Goal: Obtain resource: Obtain resource

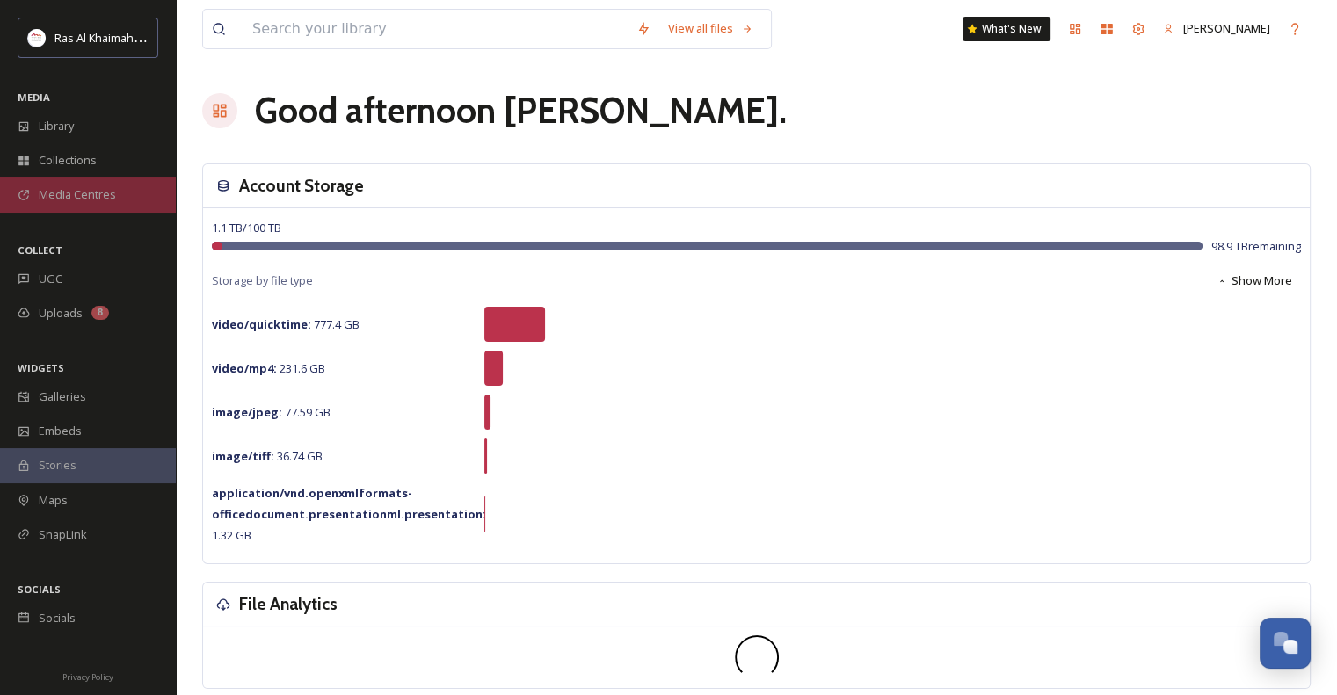
click at [71, 178] on div "Media Centres" at bounding box center [88, 195] width 176 height 34
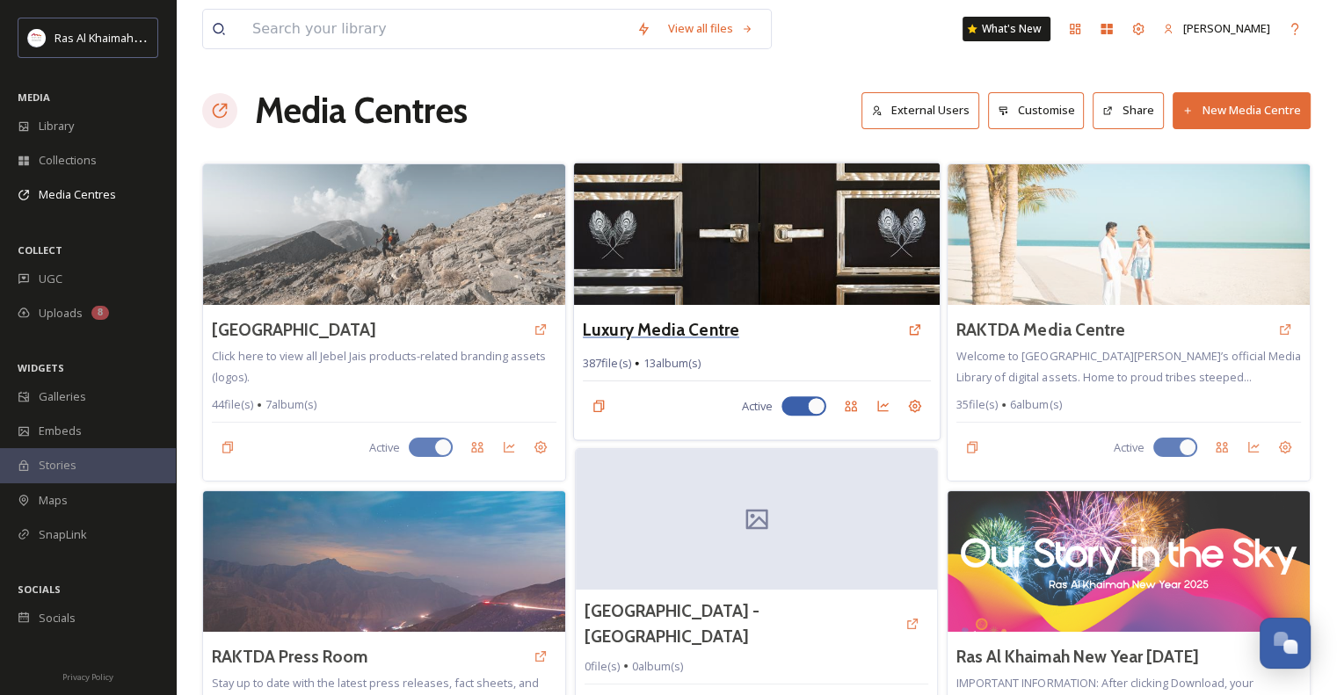
click at [686, 335] on h3 "Luxury Media Centre" at bounding box center [661, 329] width 157 height 25
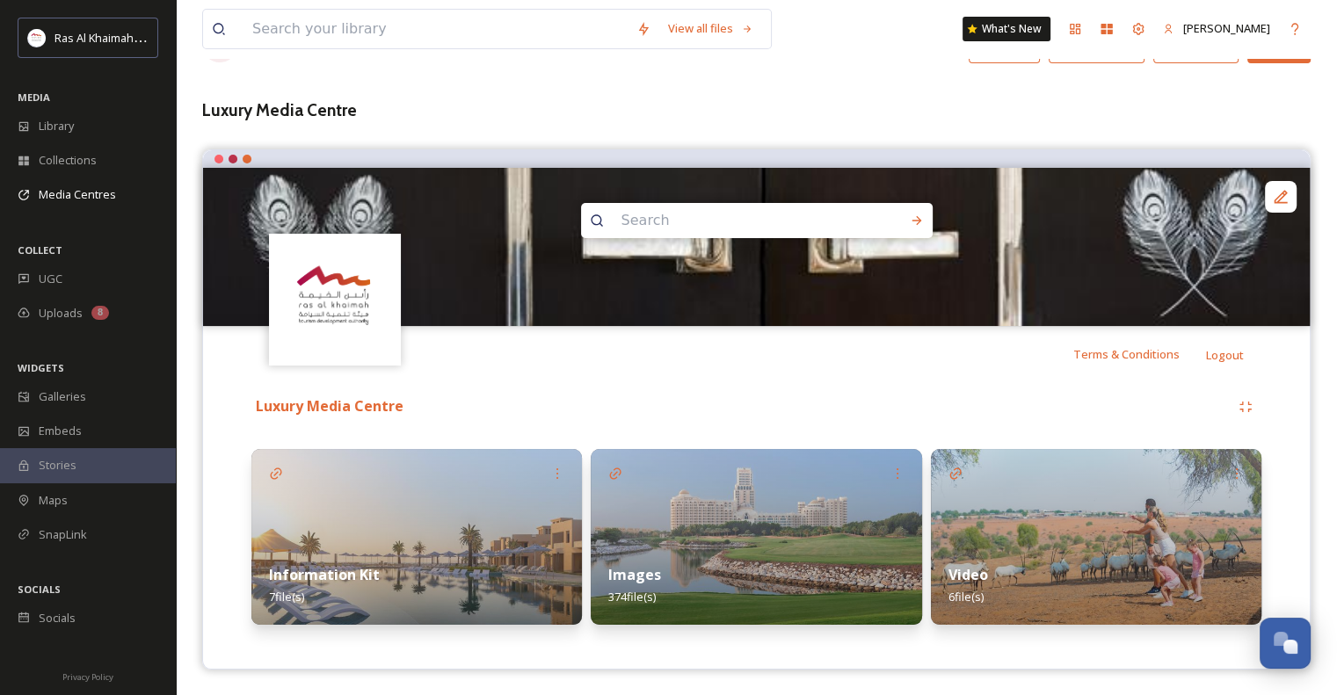
scroll to position [65, 0]
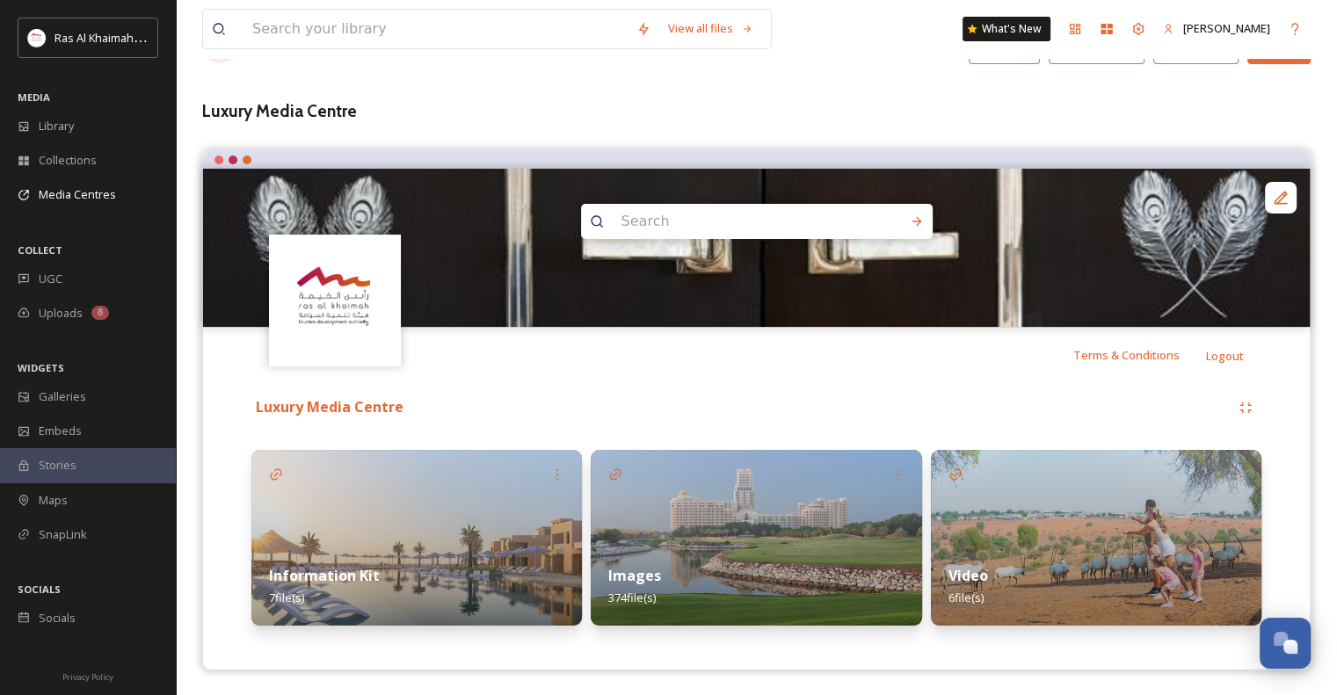
click at [626, 575] on strong "Images" at bounding box center [634, 575] width 53 height 19
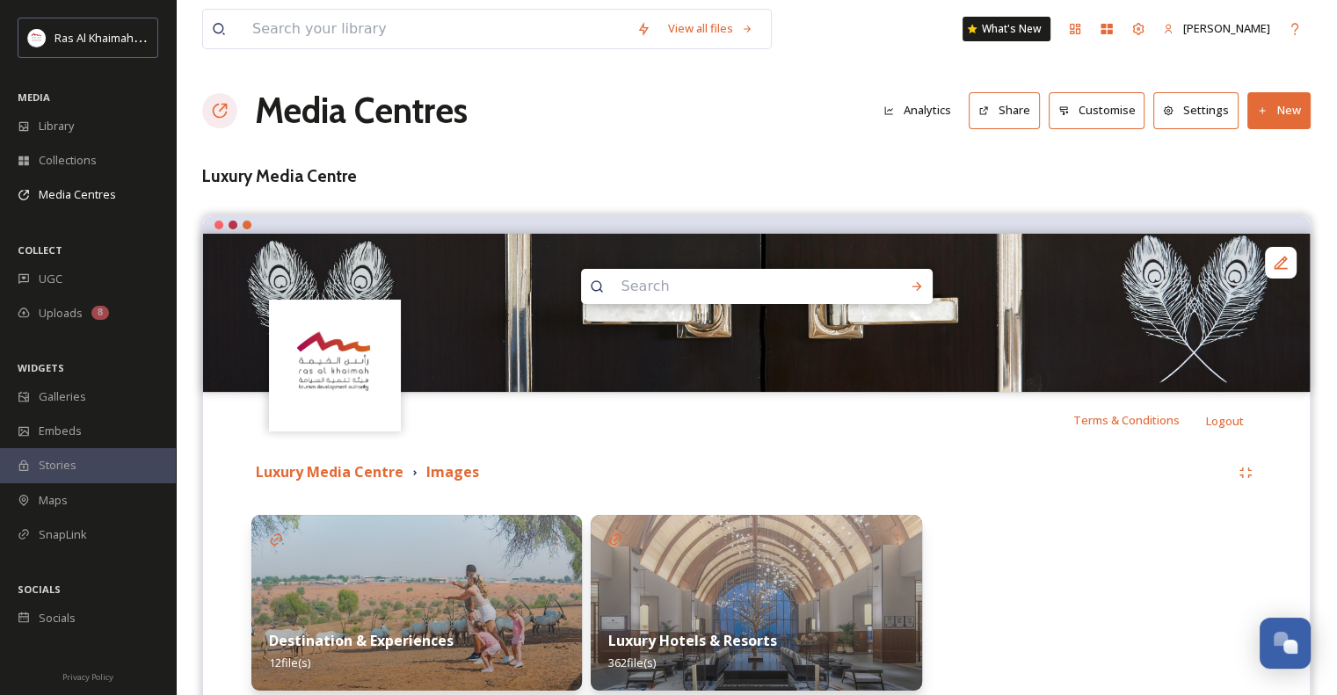
scroll to position [130, 0]
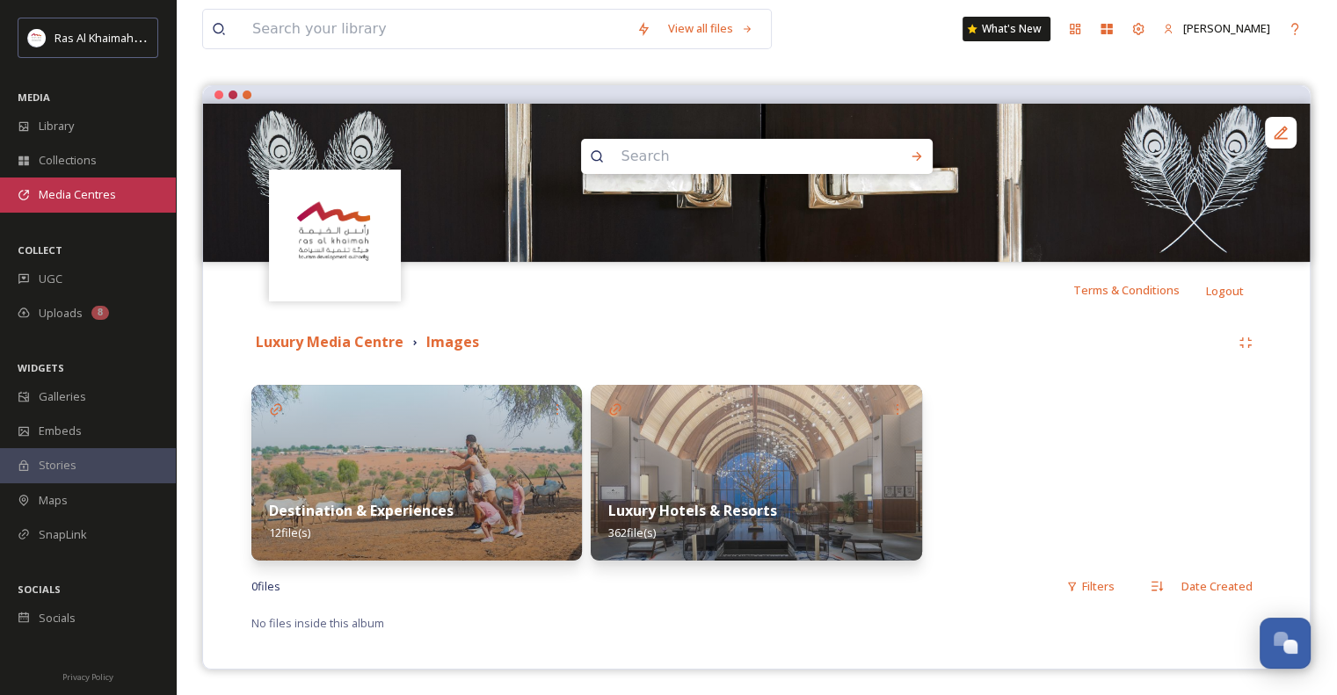
click at [74, 202] on span "Media Centres" at bounding box center [77, 194] width 77 height 17
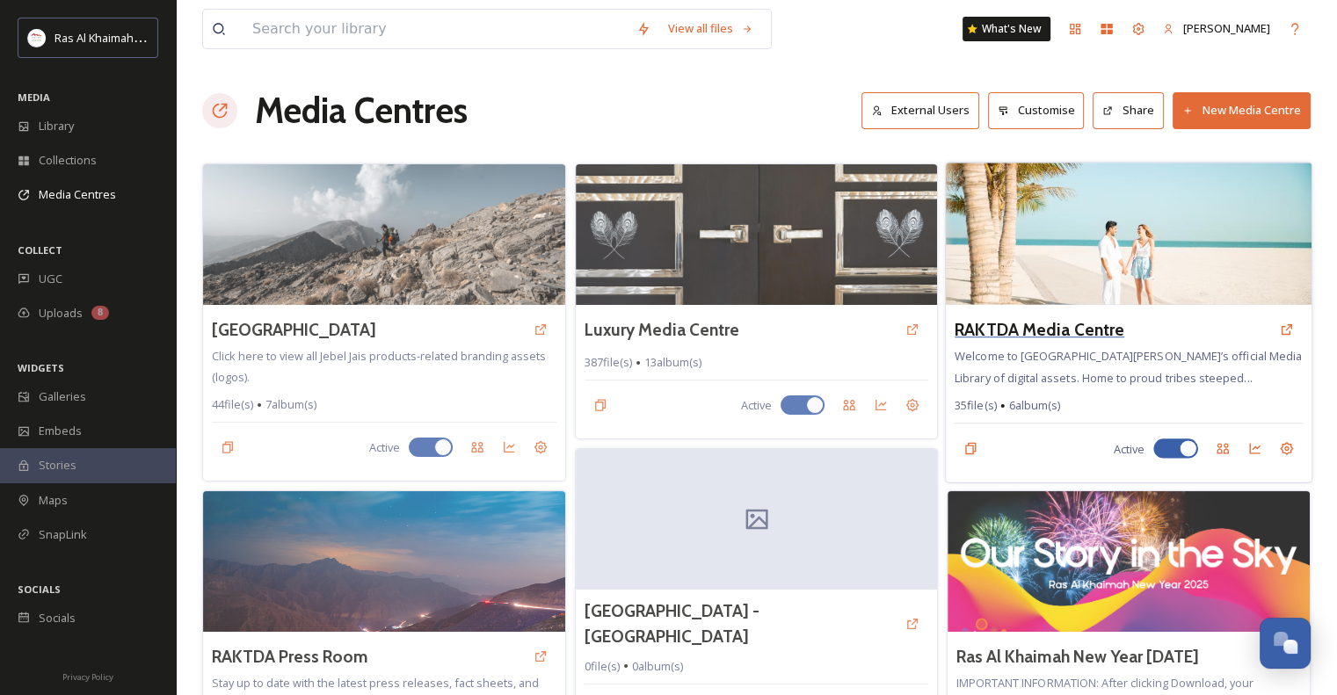
click at [1075, 333] on h3 "RAKTDA Media Centre" at bounding box center [1040, 329] width 170 height 25
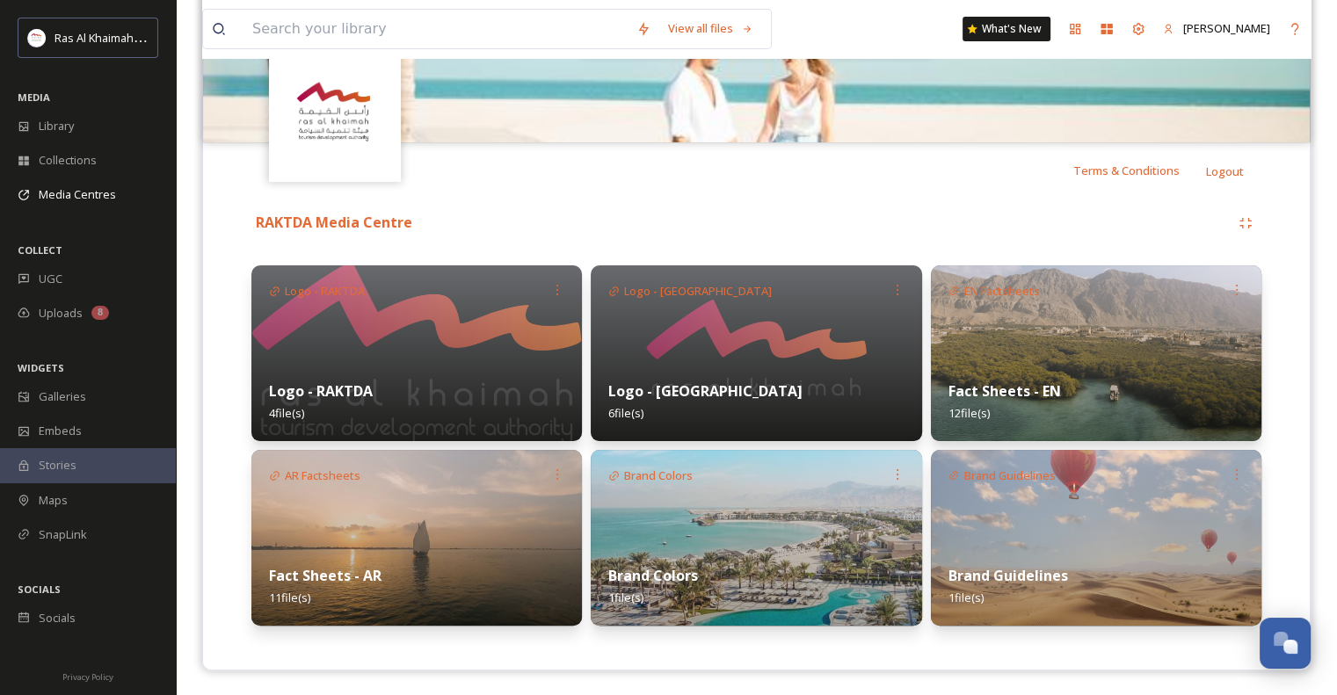
scroll to position [91, 0]
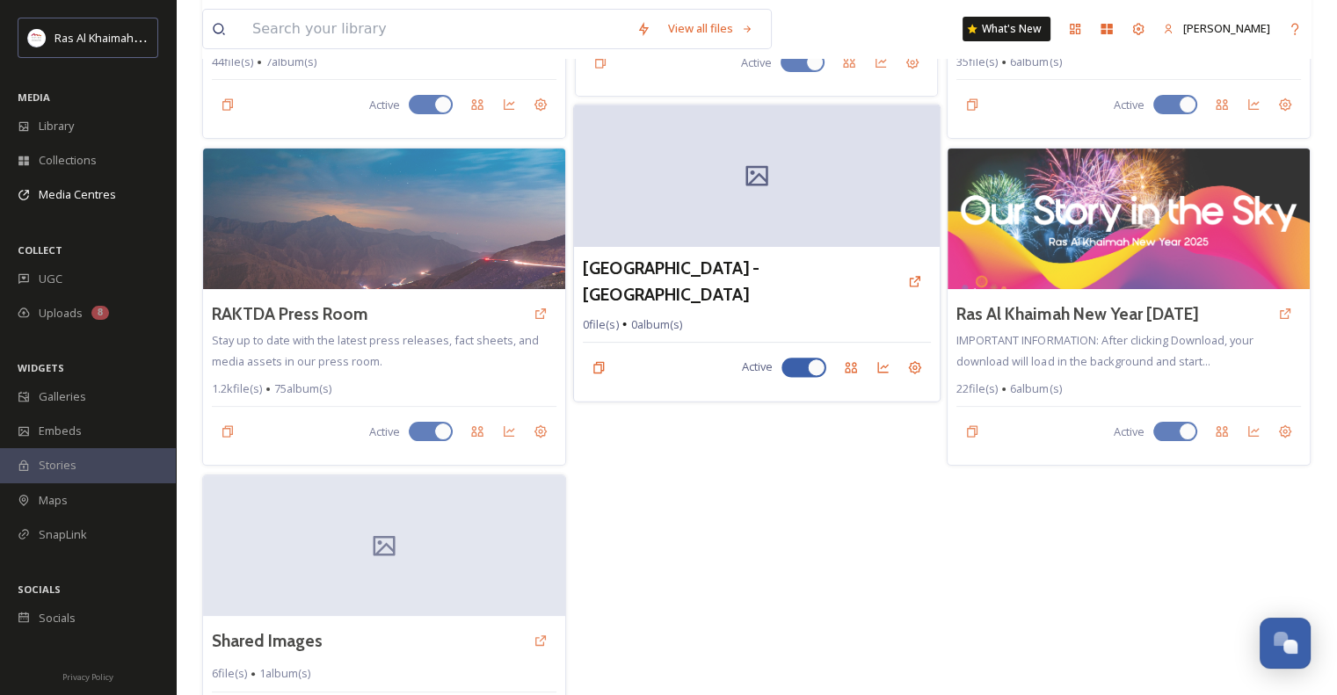
scroll to position [346, 0]
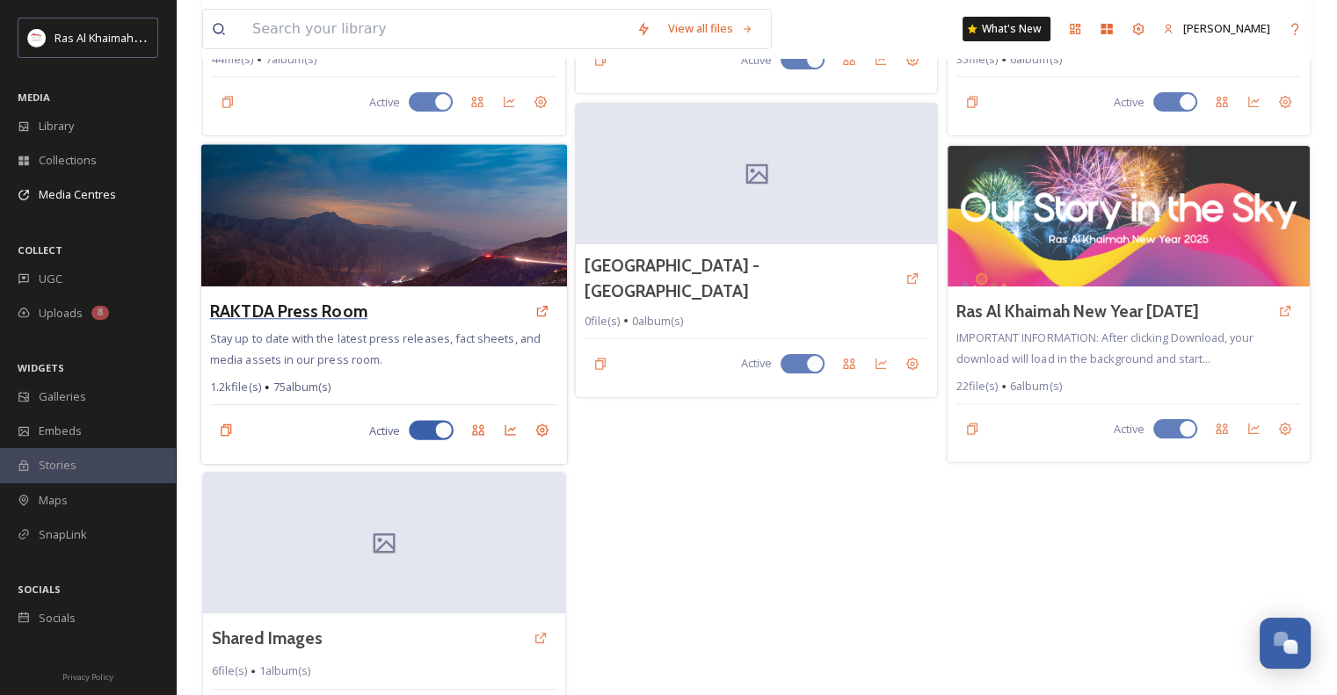
click at [333, 309] on h3 "RAKTDA Press Room" at bounding box center [288, 311] width 157 height 25
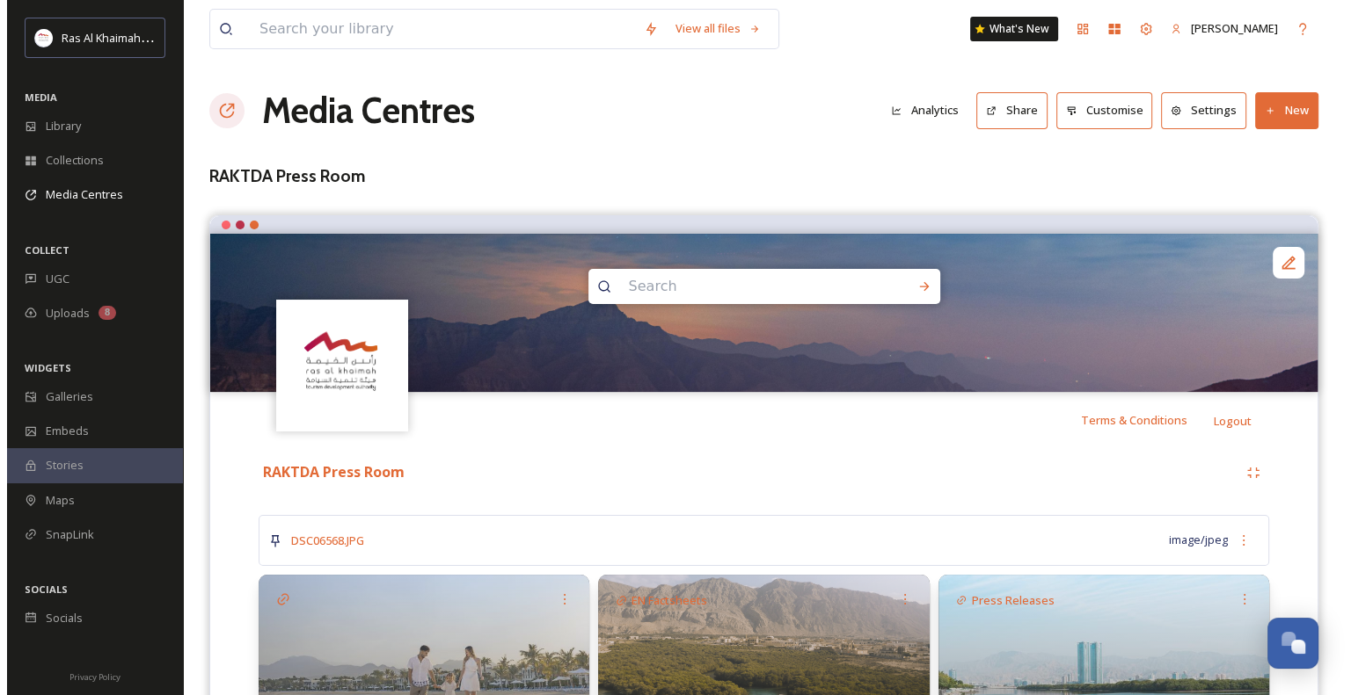
scroll to position [309, 0]
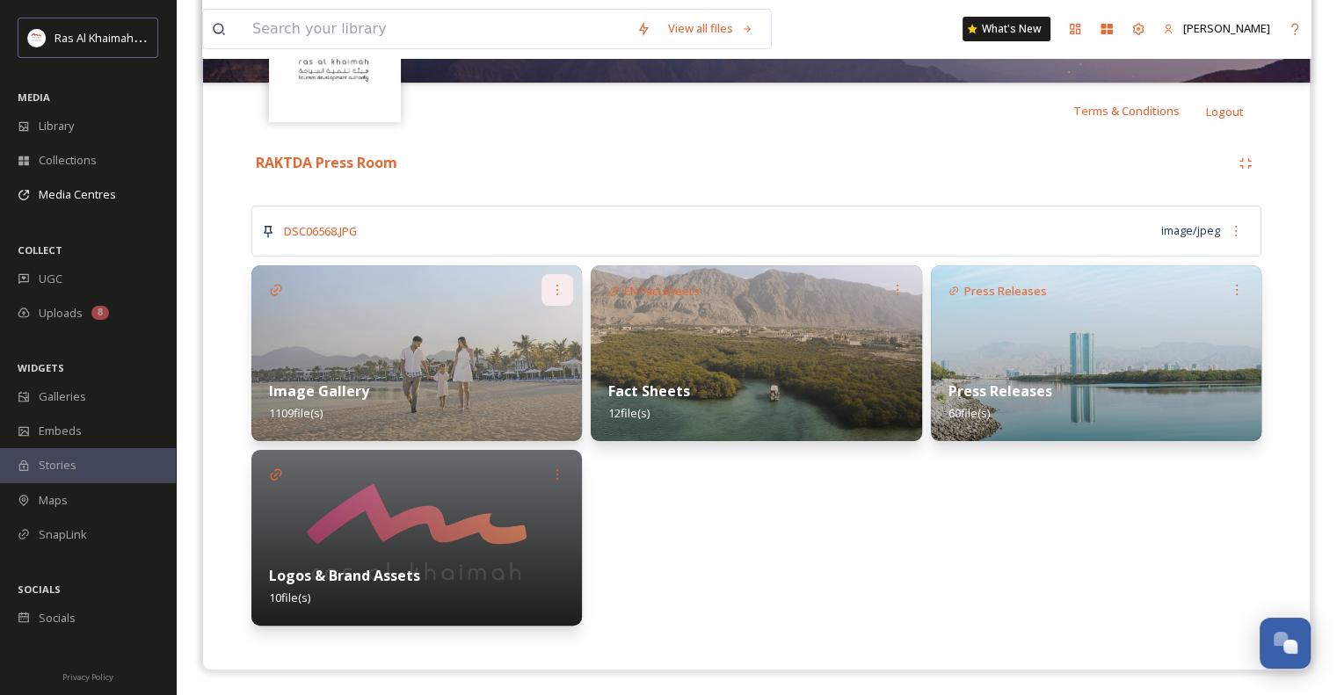
click at [566, 280] on div at bounding box center [558, 290] width 32 height 32
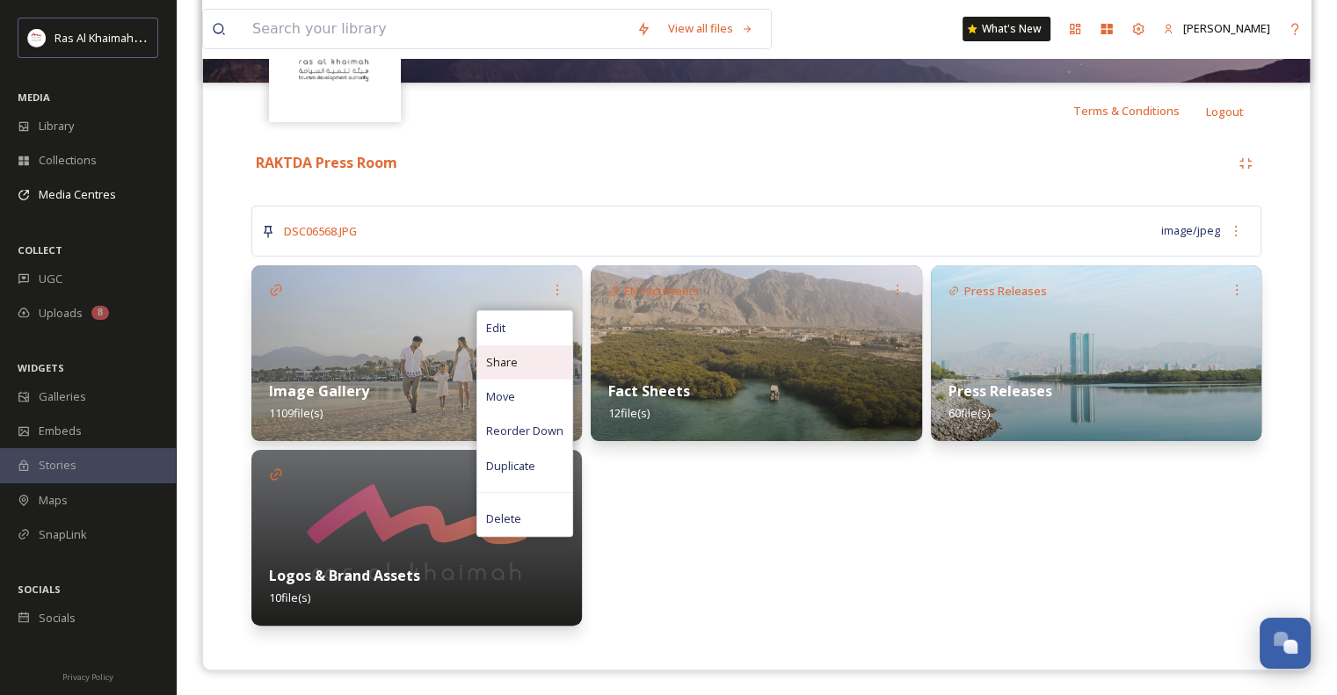
click at [538, 351] on div "Share" at bounding box center [524, 363] width 95 height 34
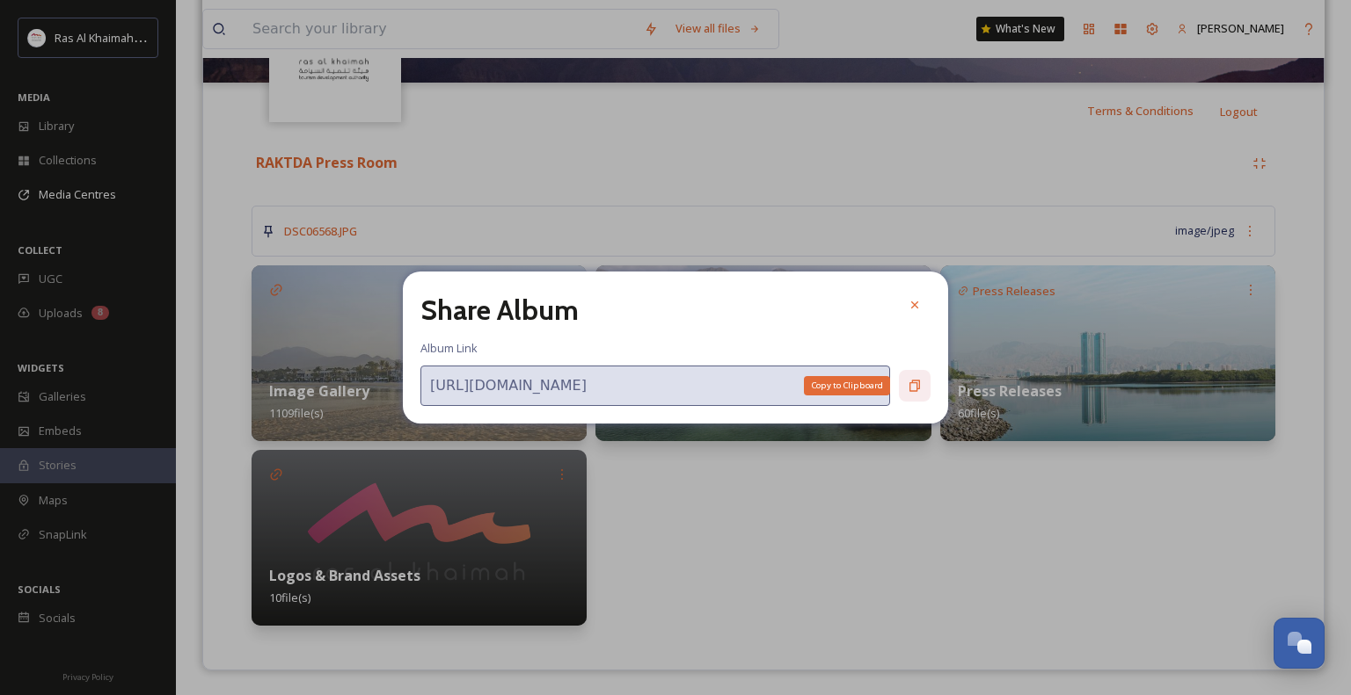
click at [908, 382] on icon at bounding box center [914, 386] width 14 height 14
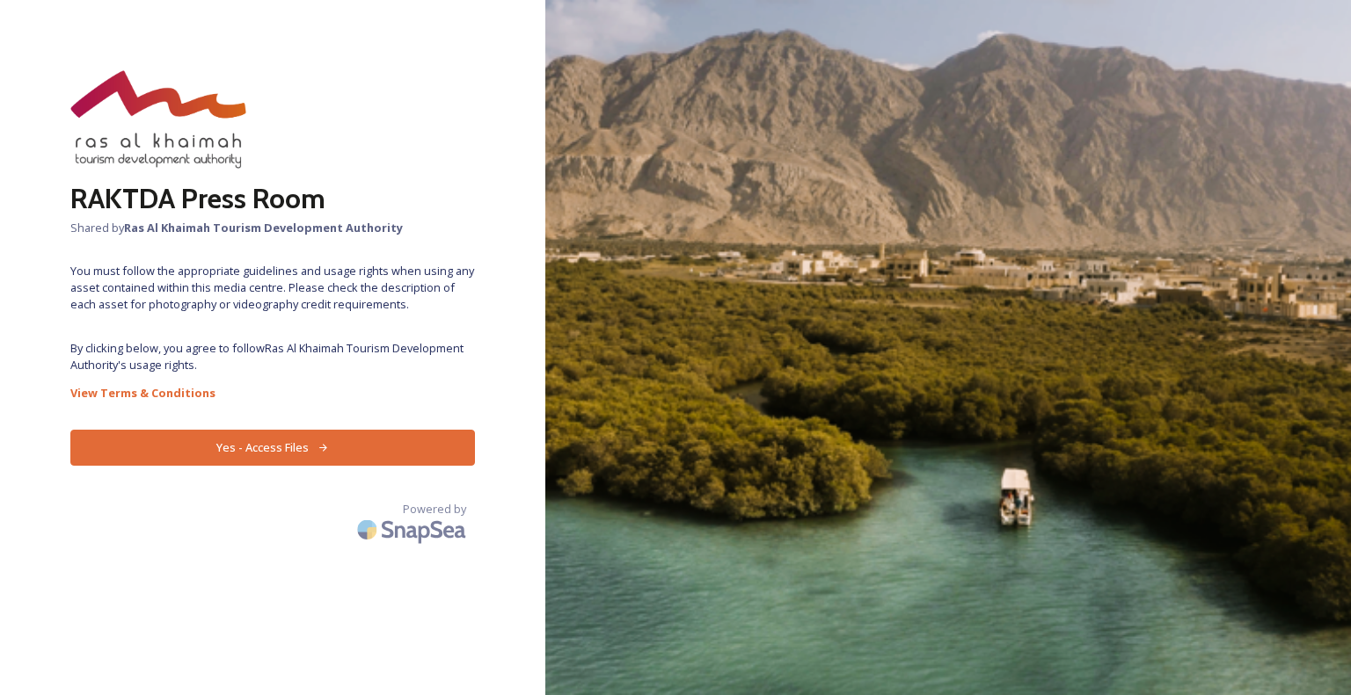
click at [302, 439] on button "Yes - Access Files" at bounding box center [272, 448] width 404 height 36
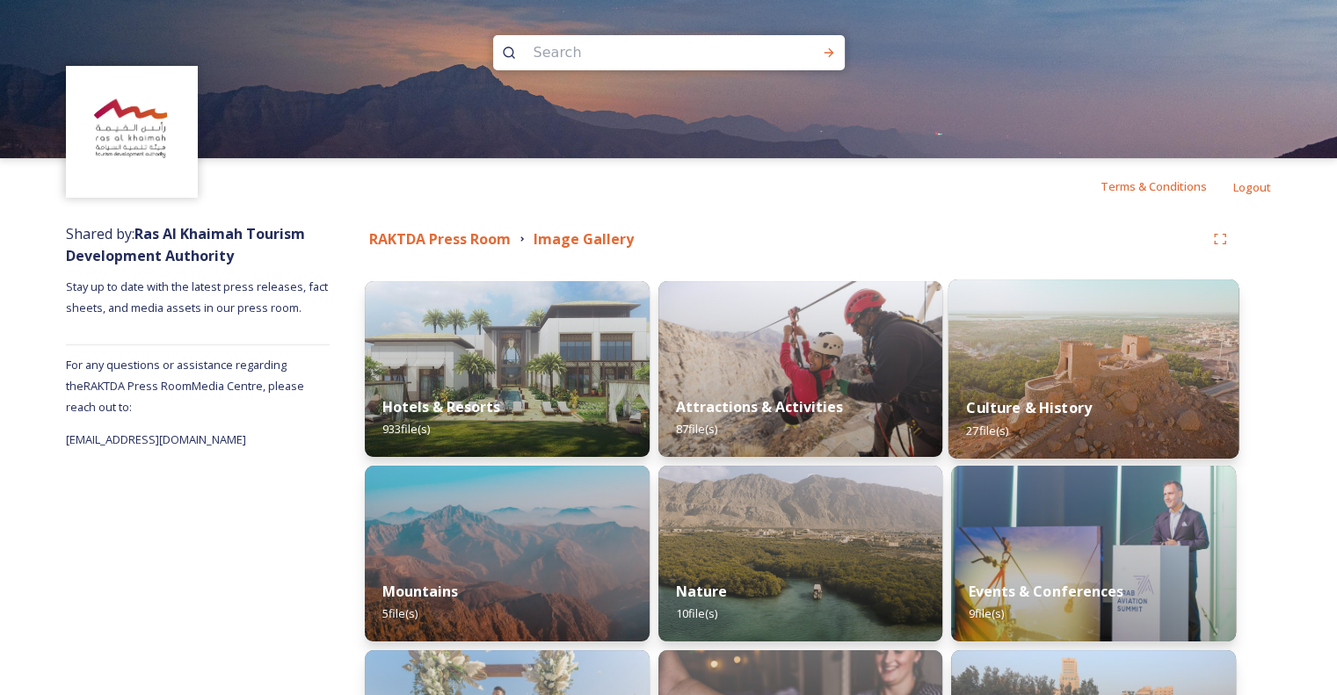
scroll to position [325, 0]
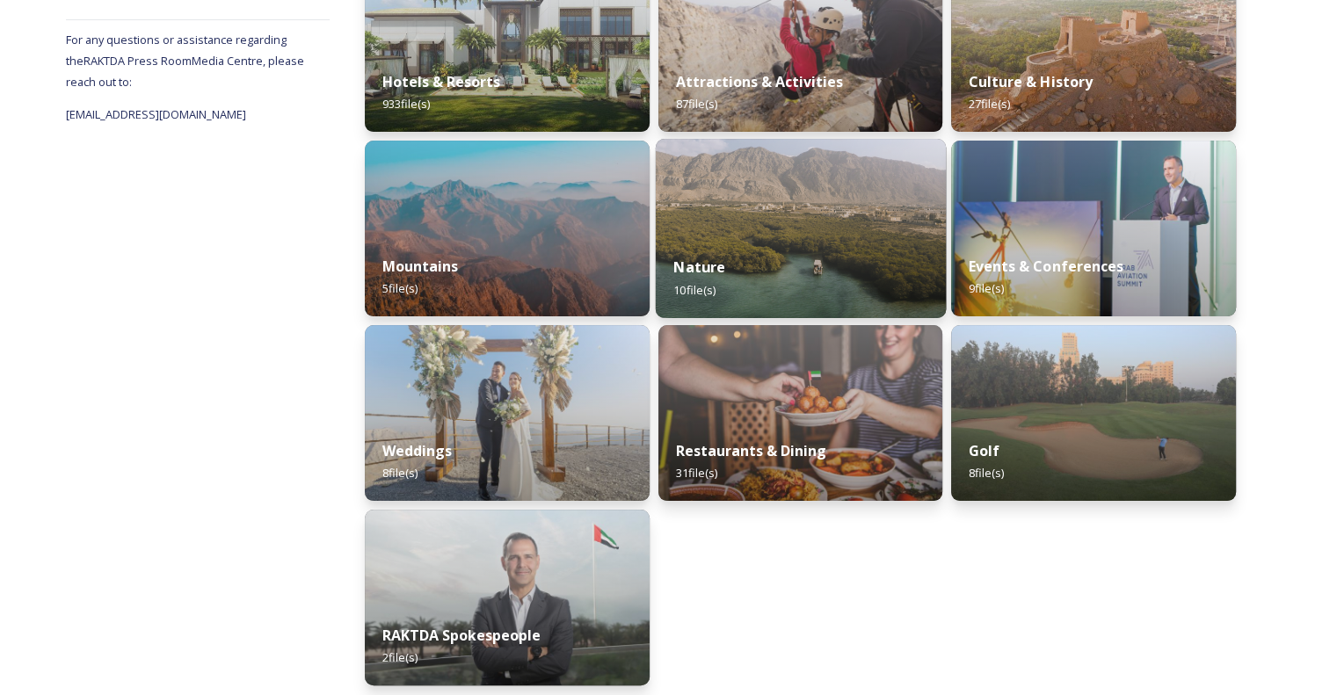
click at [726, 207] on img at bounding box center [800, 228] width 290 height 179
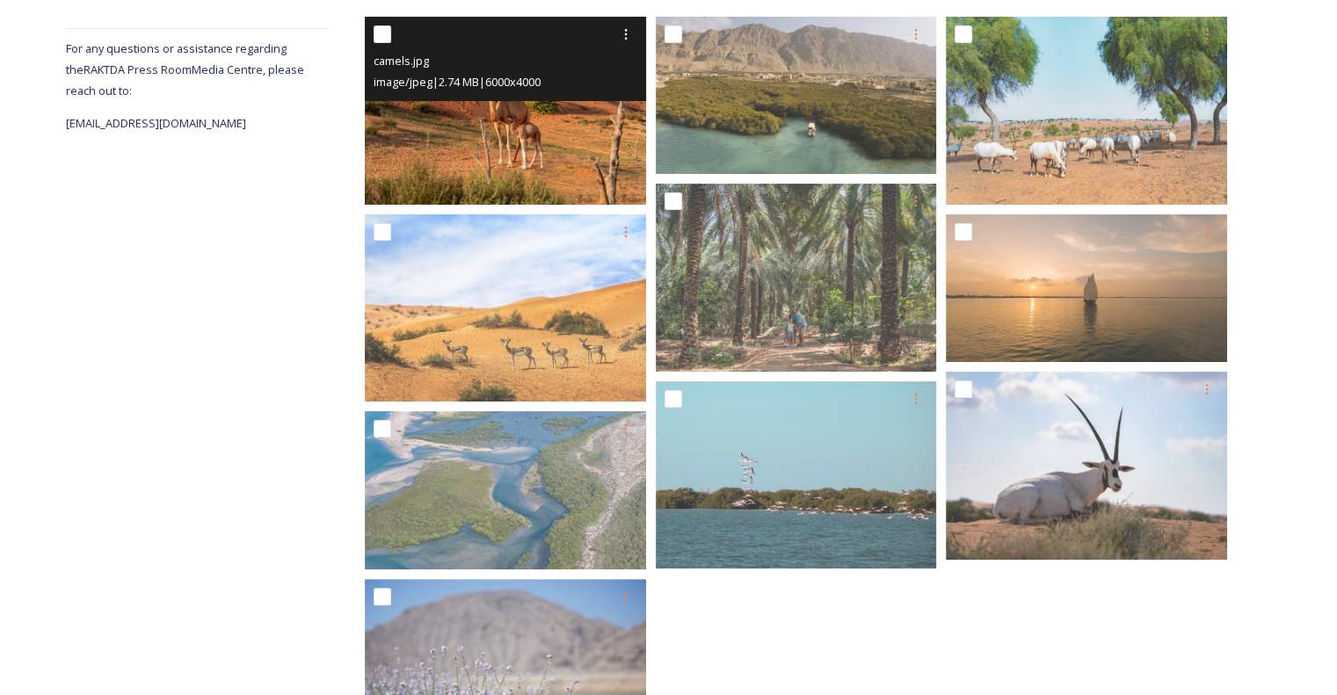
scroll to position [426, 0]
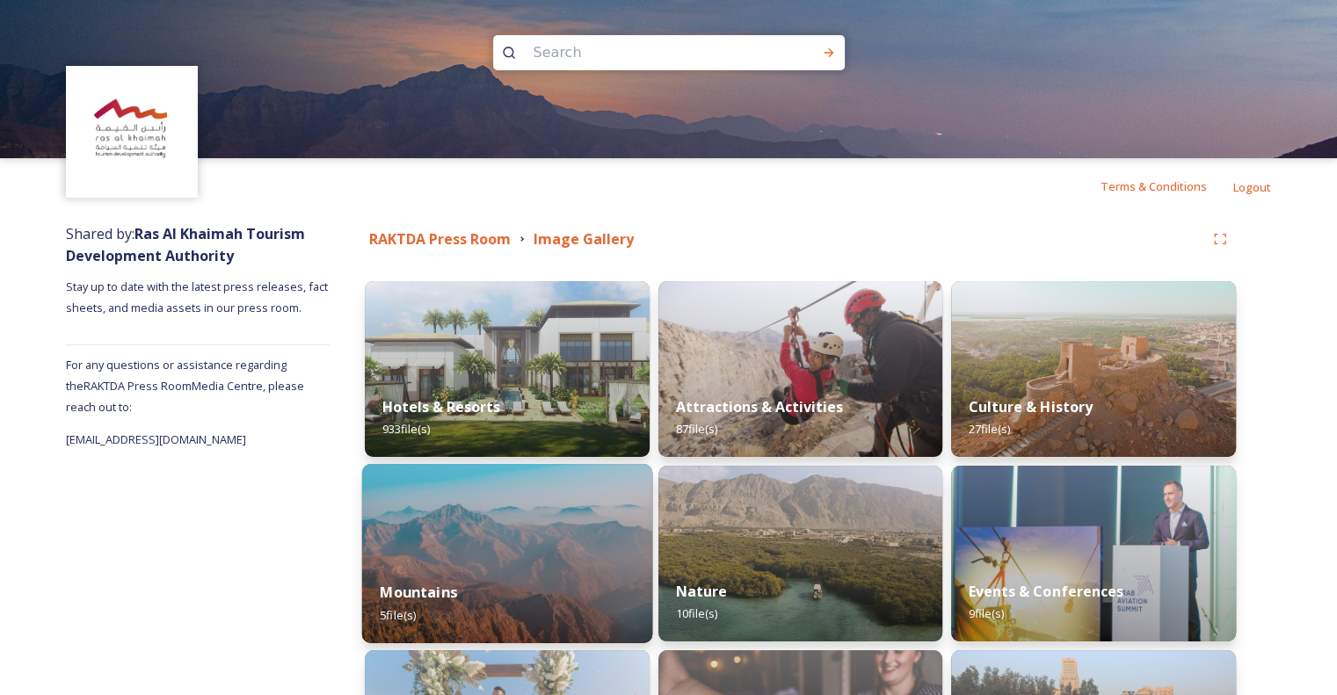
click at [537, 520] on img at bounding box center [507, 553] width 290 height 179
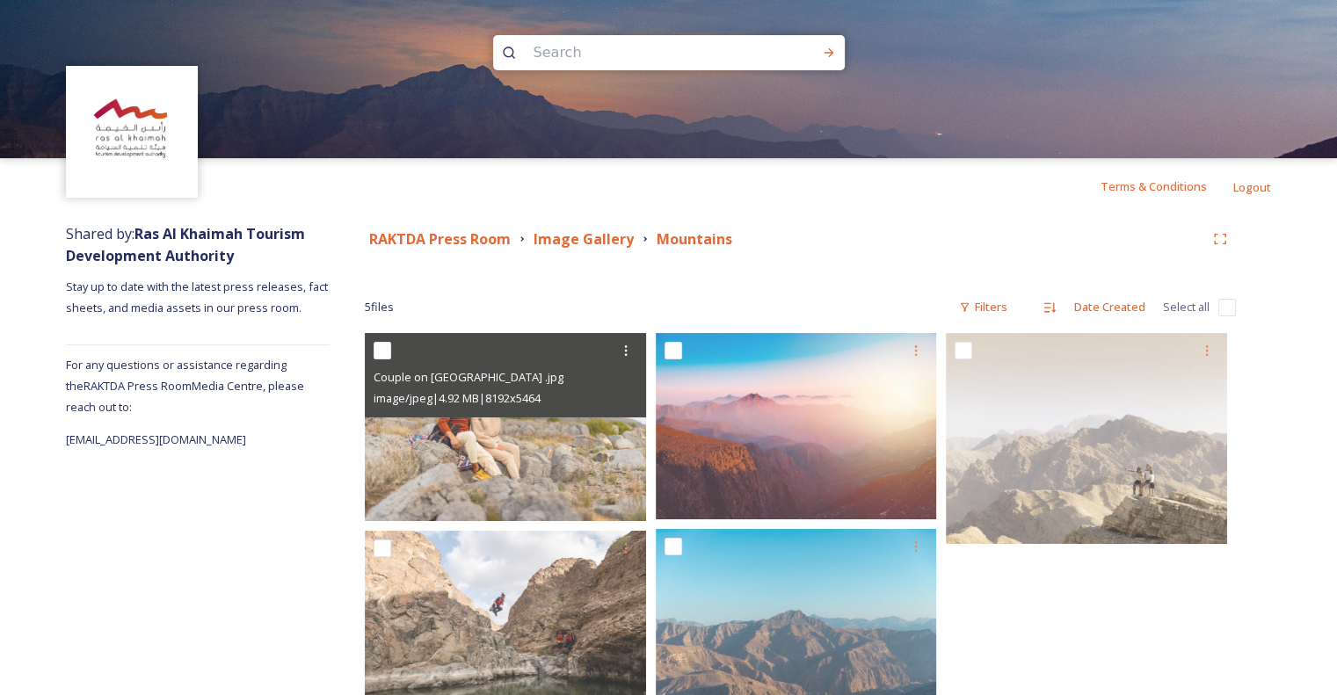
scroll to position [62, 0]
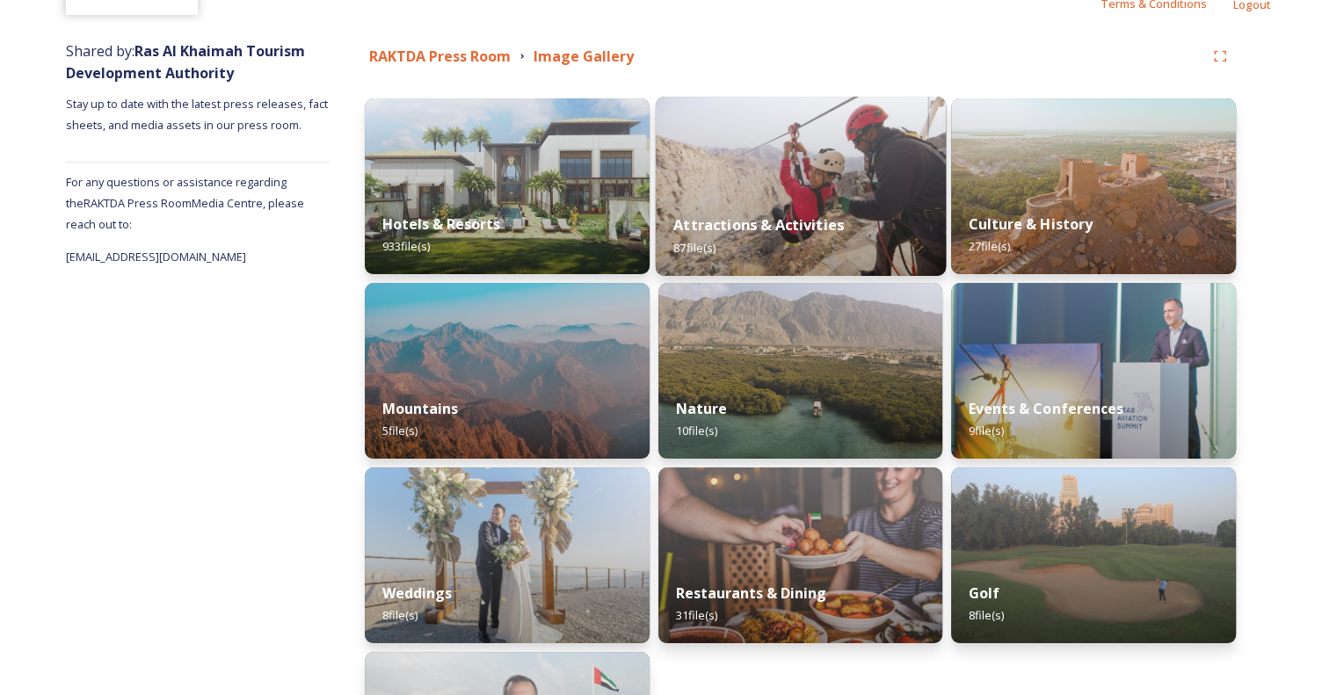
scroll to position [183, 0]
